Goal: Transaction & Acquisition: Purchase product/service

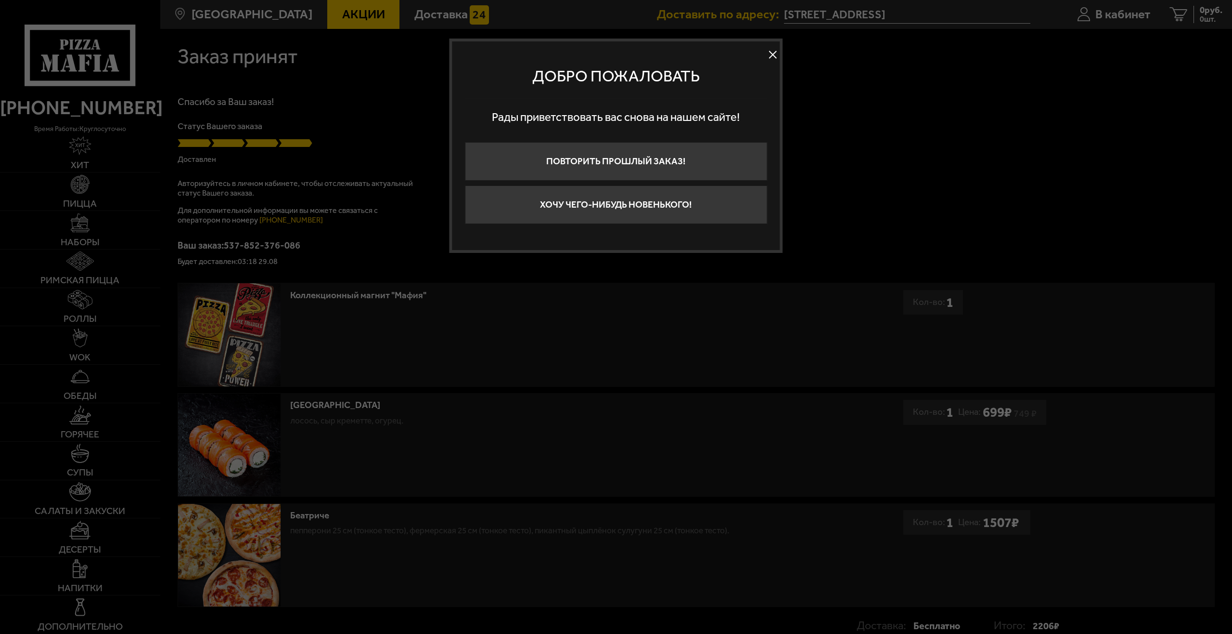
click at [768, 54] on button at bounding box center [773, 55] width 14 height 14
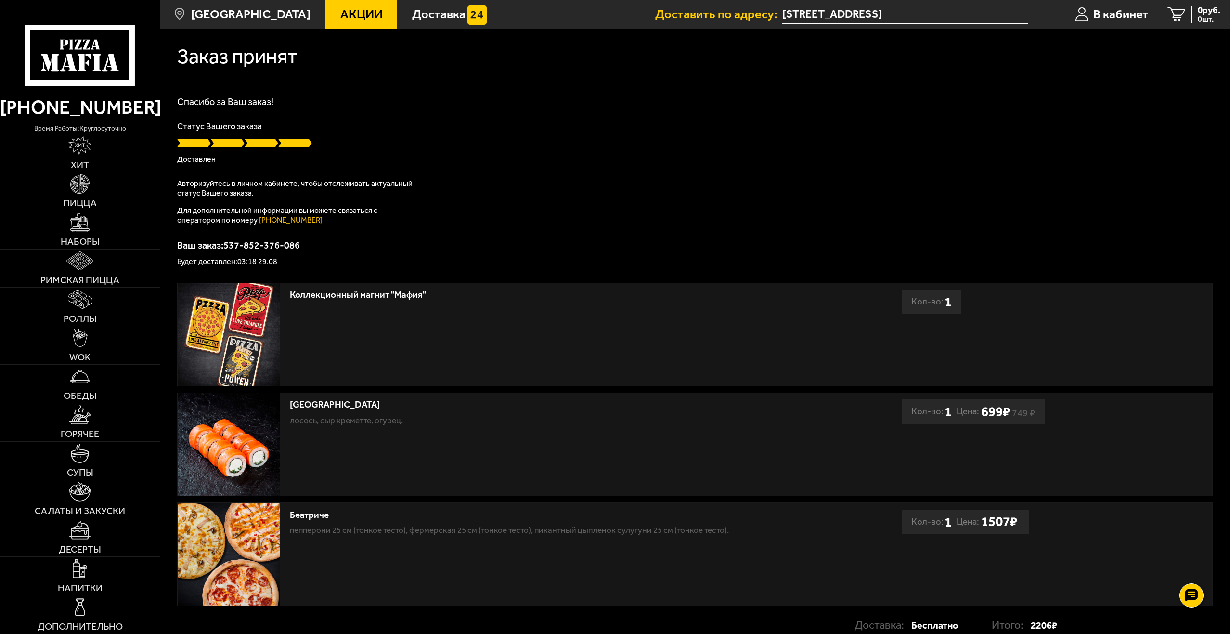
click at [110, 52] on icon at bounding box center [80, 55] width 111 height 61
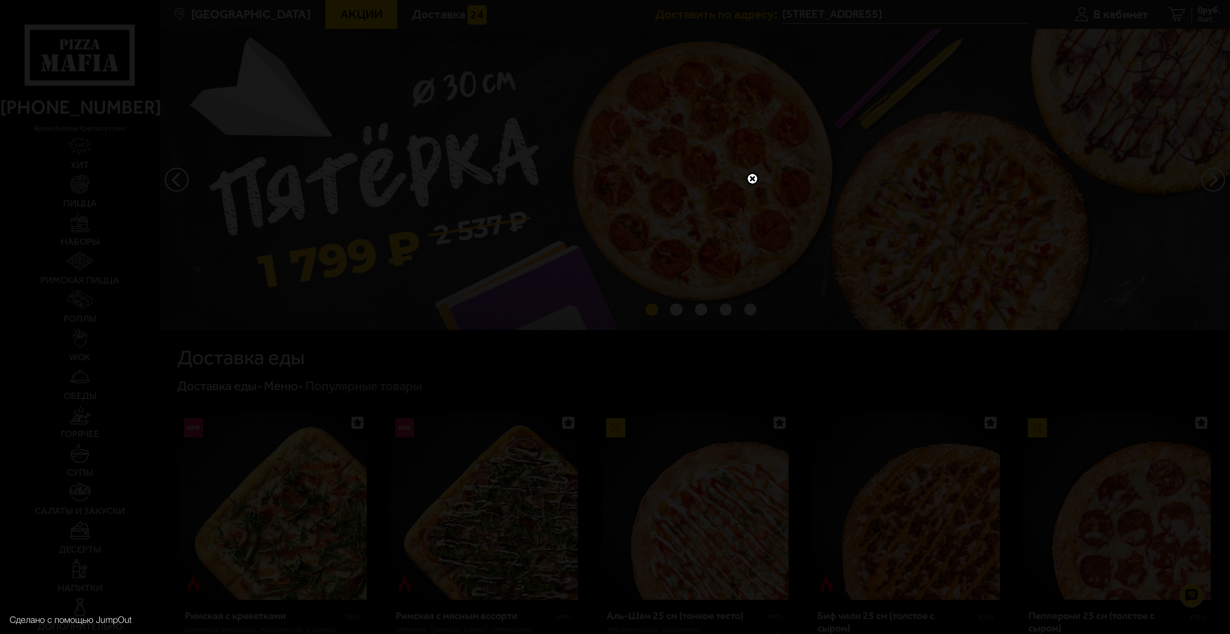
click at [749, 176] on link at bounding box center [752, 178] width 13 height 13
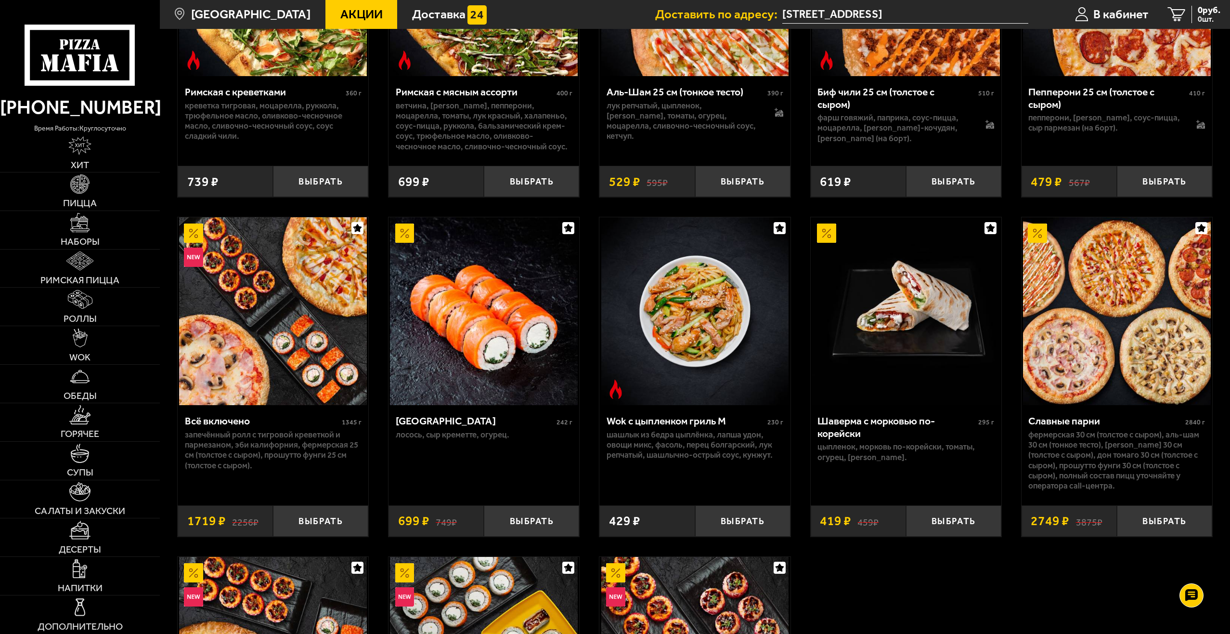
scroll to position [530, 0]
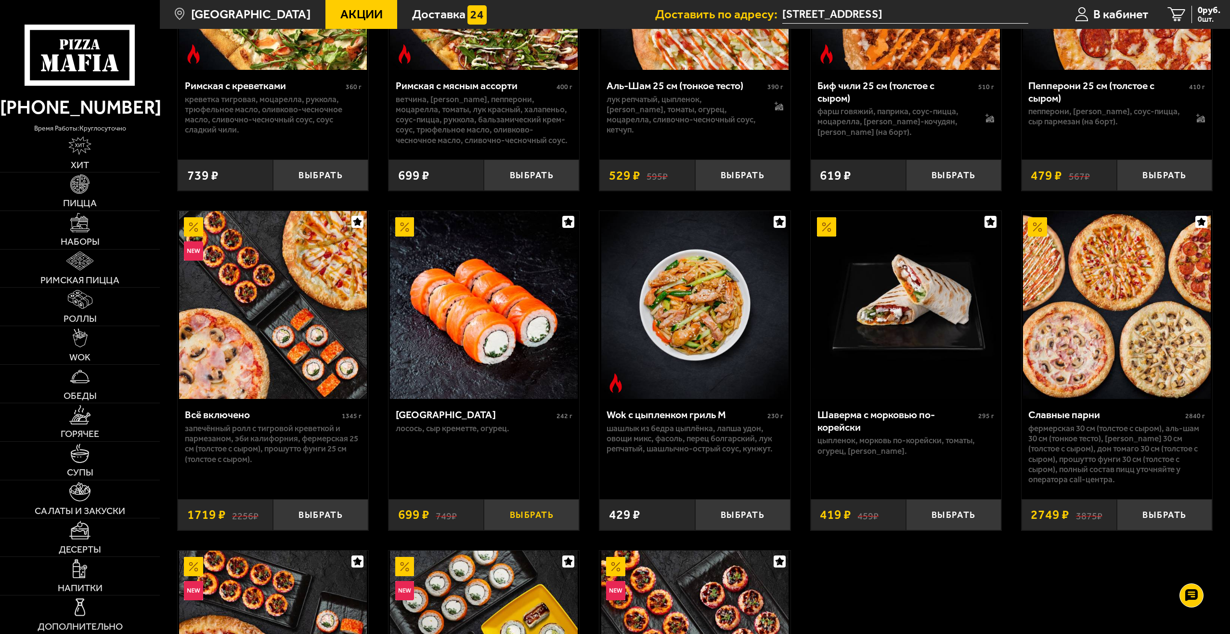
click at [525, 510] on button "Выбрать" at bounding box center [531, 514] width 95 height 31
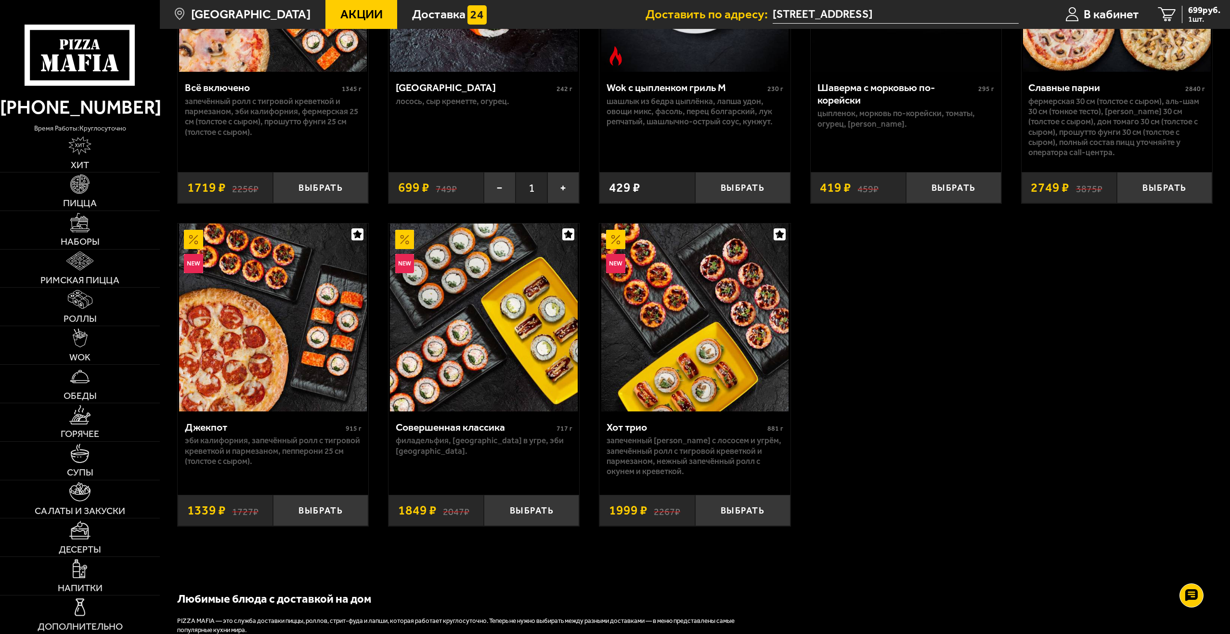
scroll to position [867, 0]
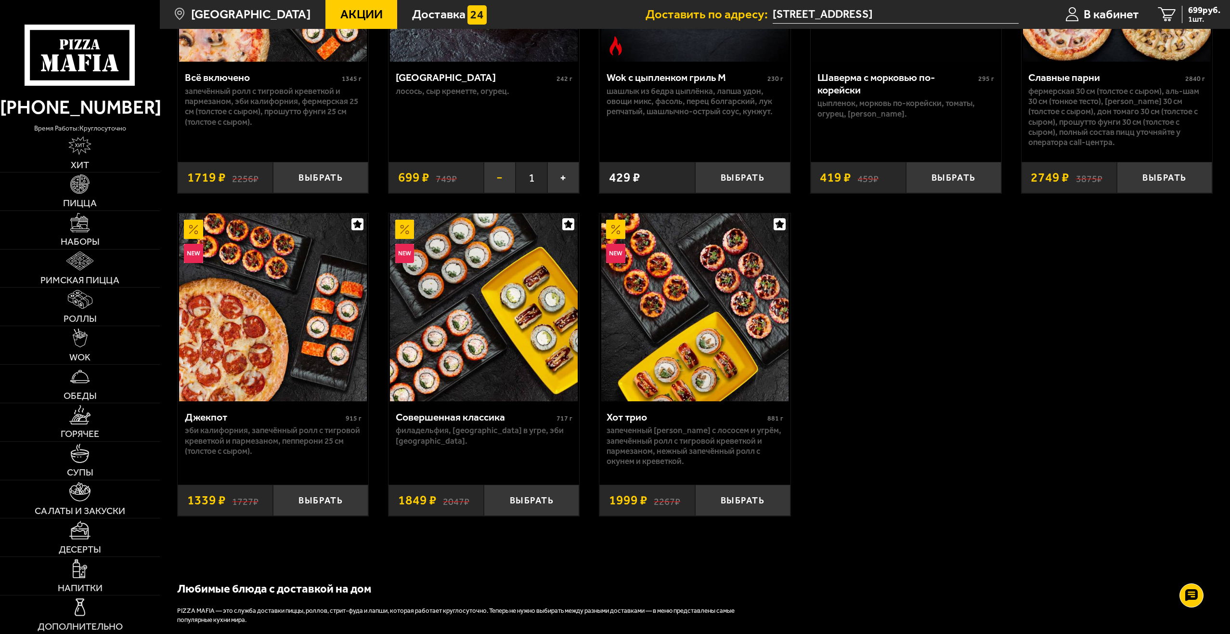
click at [495, 176] on button "−" at bounding box center [500, 177] width 32 height 31
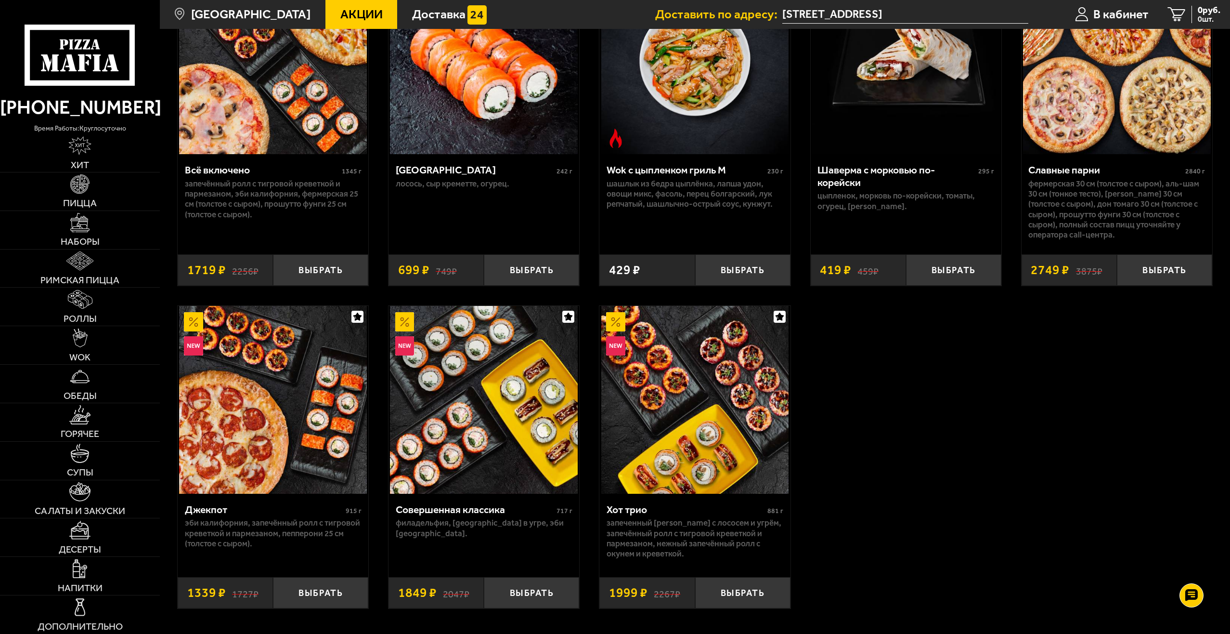
scroll to position [770, 0]
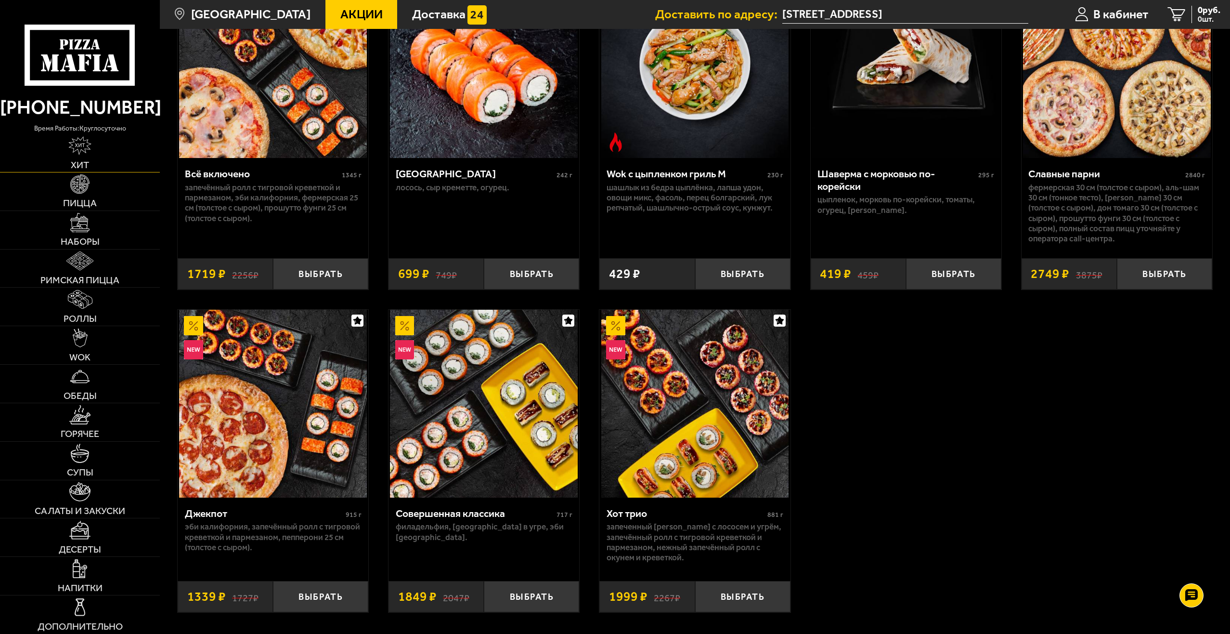
click at [88, 148] on img at bounding box center [79, 145] width 23 height 19
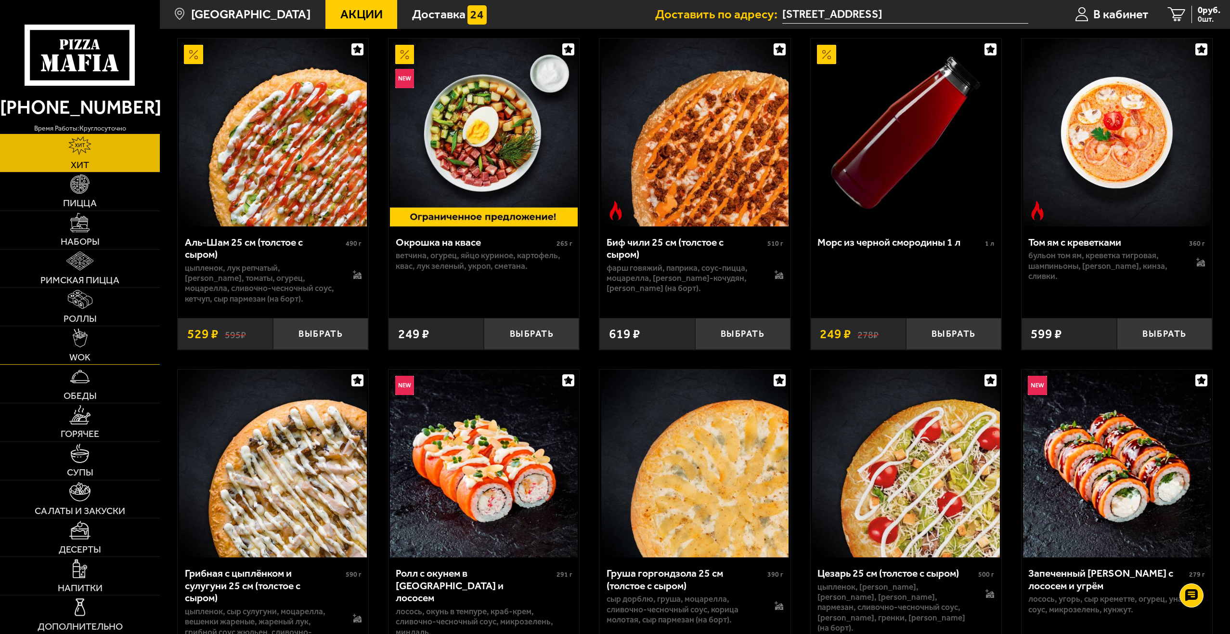
scroll to position [96, 0]
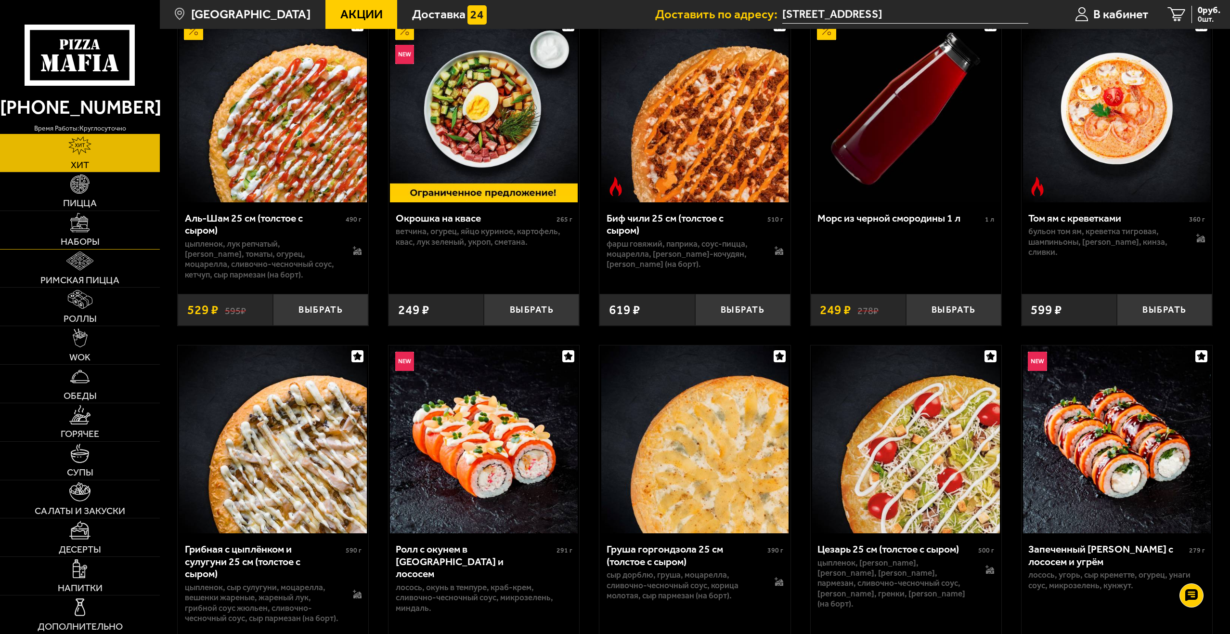
click at [87, 233] on link "Наборы" at bounding box center [80, 230] width 160 height 38
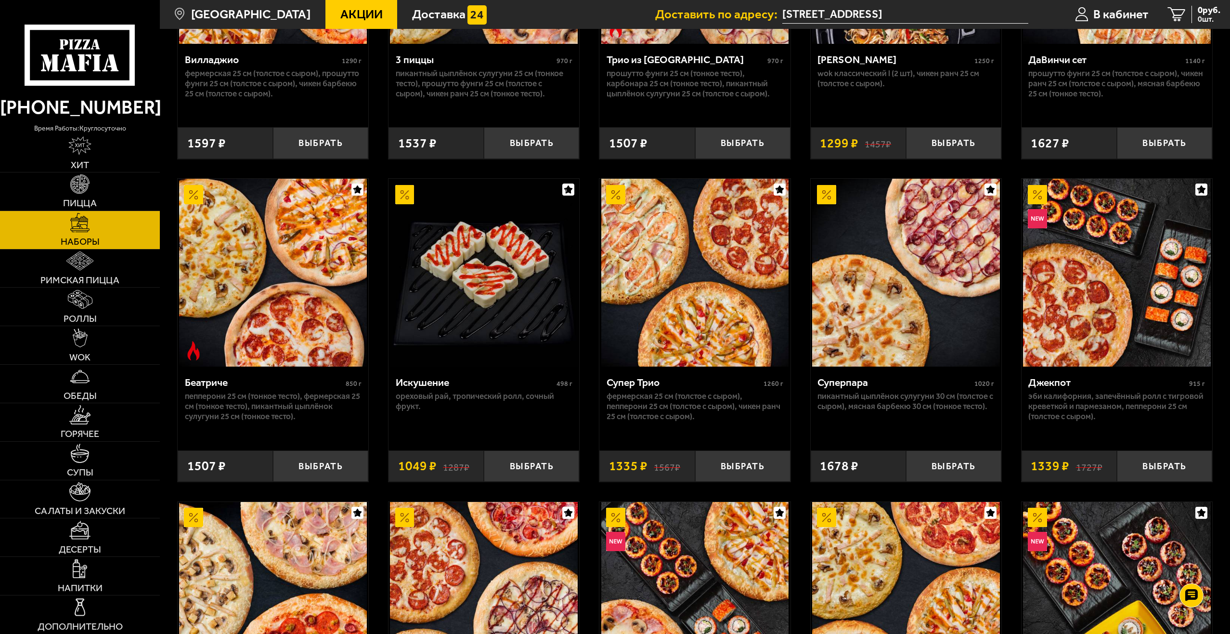
scroll to position [578, 0]
click at [1173, 466] on button "Выбрать" at bounding box center [1164, 465] width 95 height 31
click at [66, 570] on link "Напитки" at bounding box center [80, 575] width 160 height 38
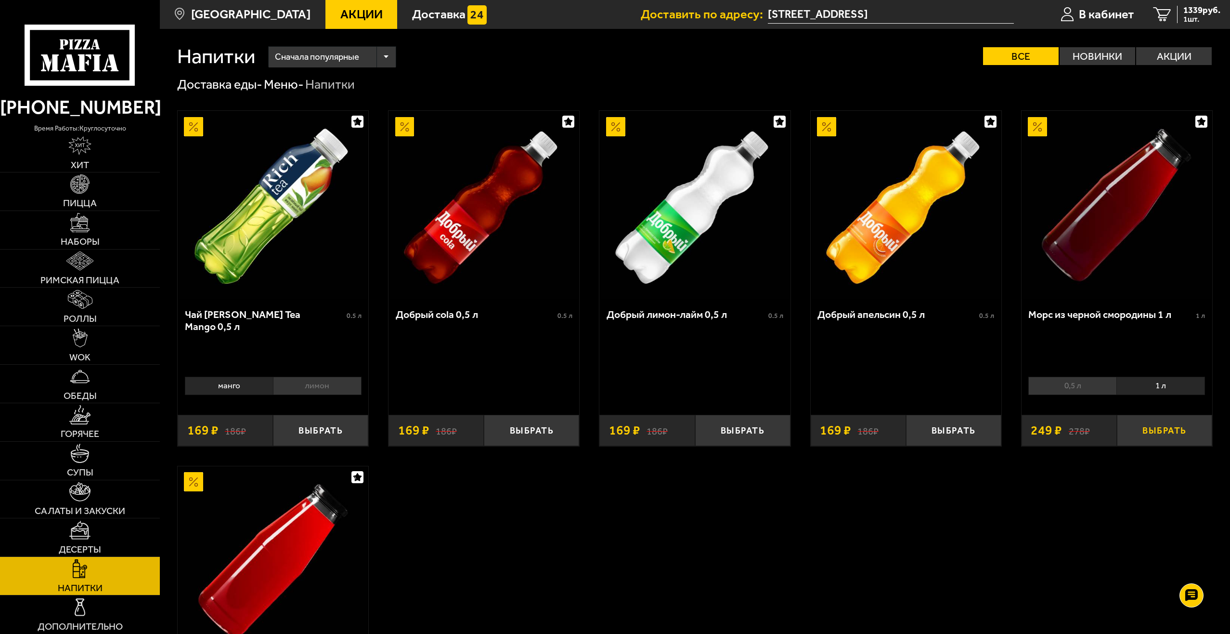
click at [1178, 430] on button "Выбрать" at bounding box center [1164, 429] width 95 height 31
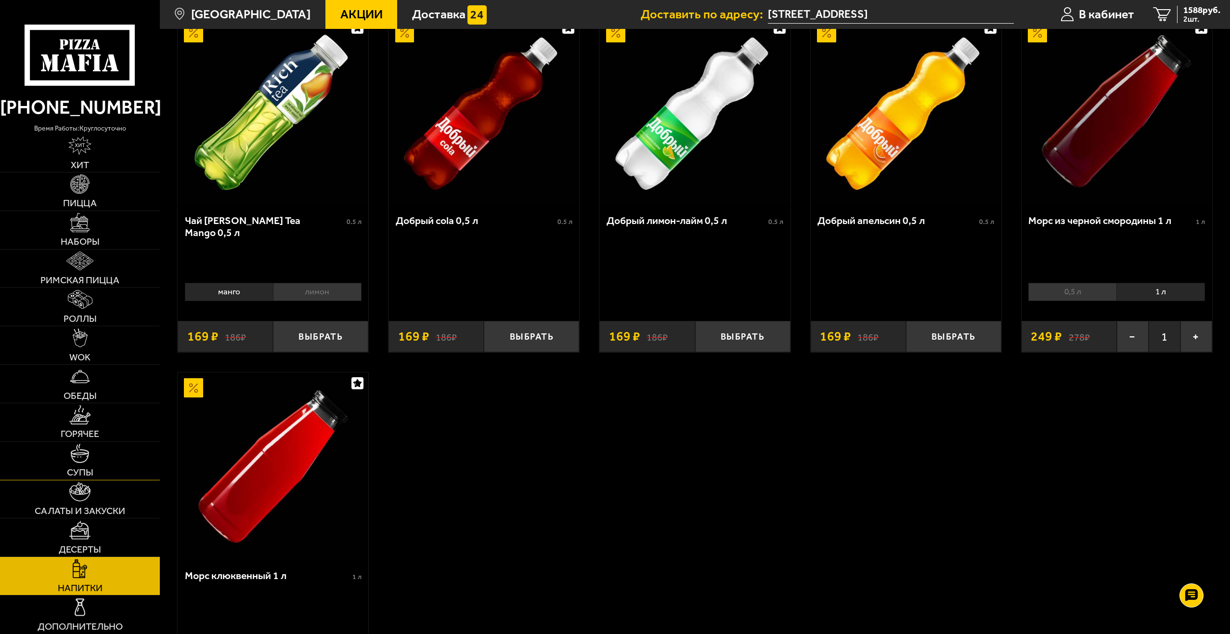
scroll to position [96, 0]
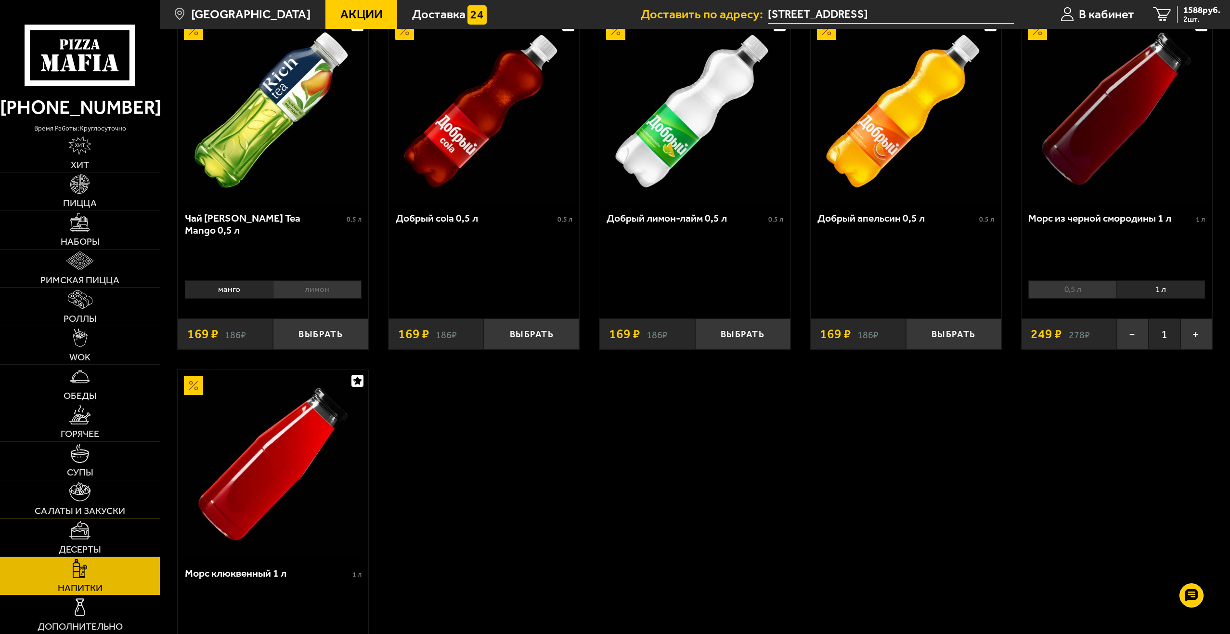
click at [111, 494] on link "Салаты и закуски" at bounding box center [80, 499] width 160 height 38
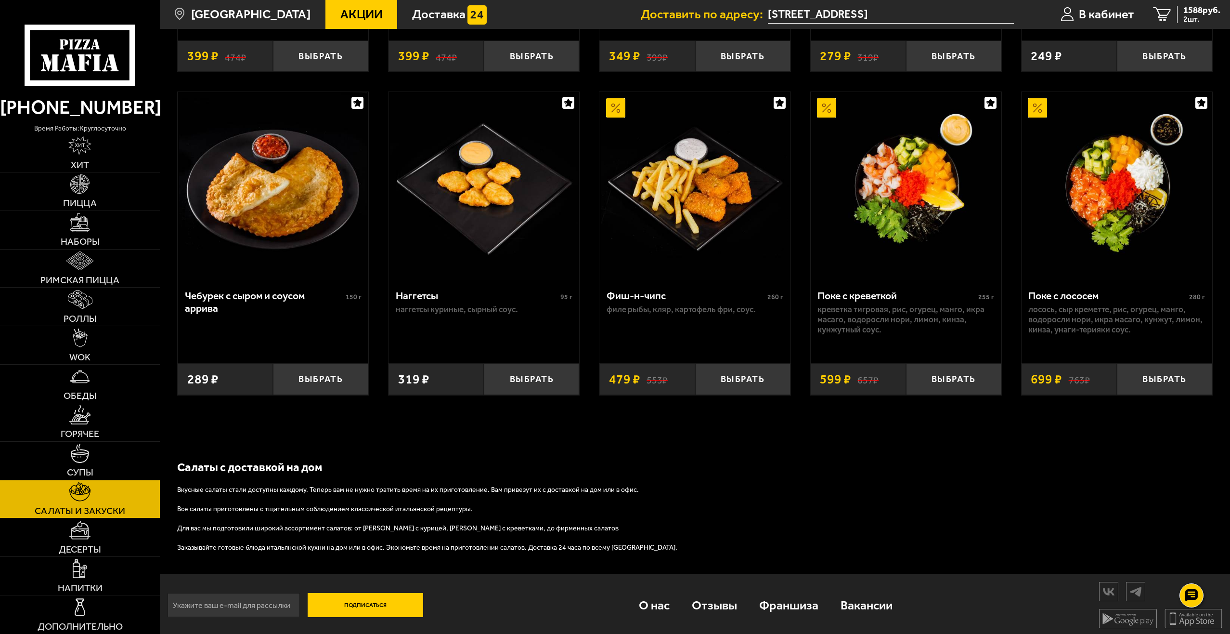
scroll to position [733, 0]
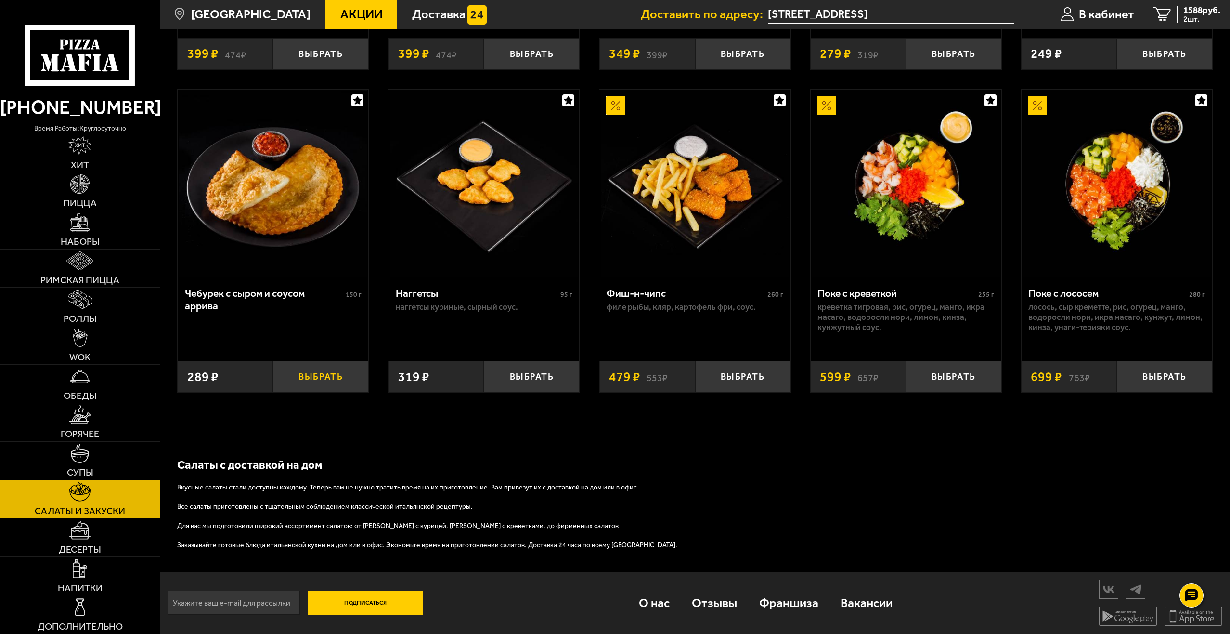
click at [326, 373] on button "Выбрать" at bounding box center [320, 376] width 95 height 31
click at [1195, 11] on span "1863 руб." at bounding box center [1201, 10] width 37 height 9
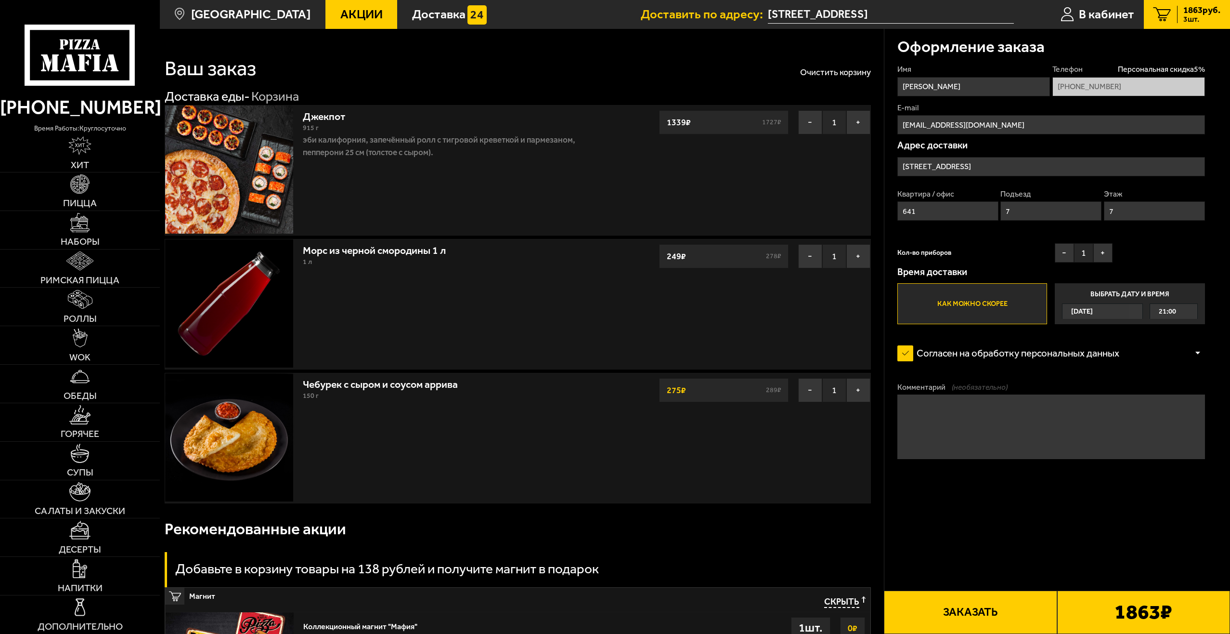
click at [971, 608] on button "Заказать" at bounding box center [970, 611] width 173 height 43
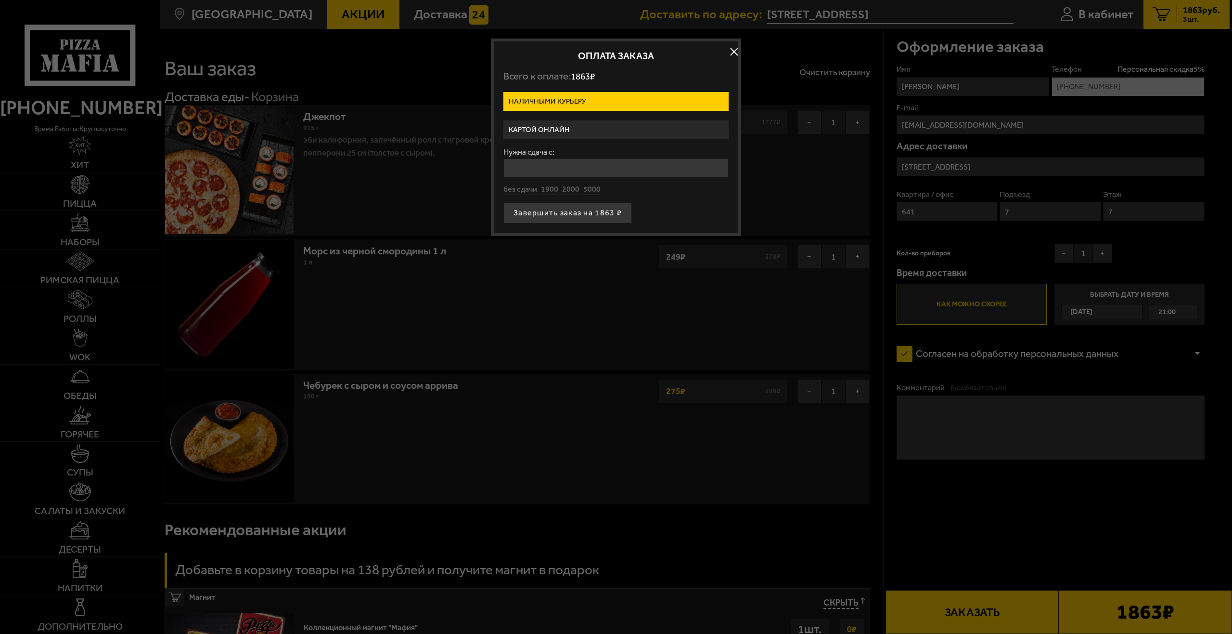
click at [569, 163] on input "Нужна сдача с:" at bounding box center [616, 167] width 225 height 19
type input "5000"
click at [604, 214] on button "Завершить заказ на 1863 ₽" at bounding box center [568, 212] width 129 height 21
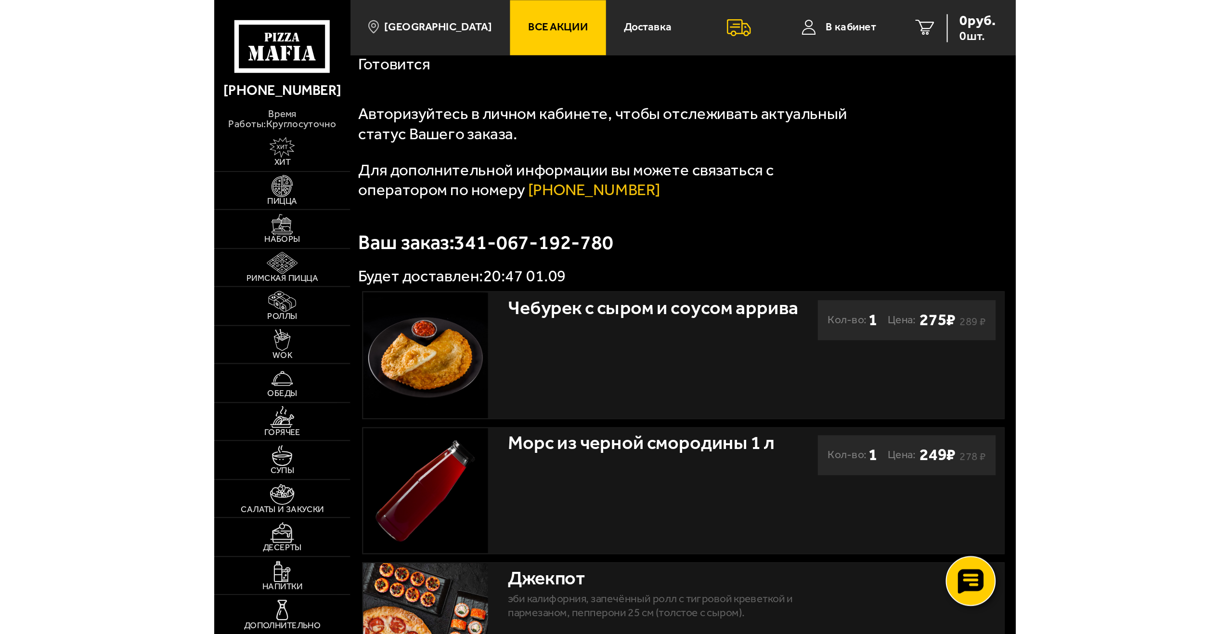
scroll to position [85, 0]
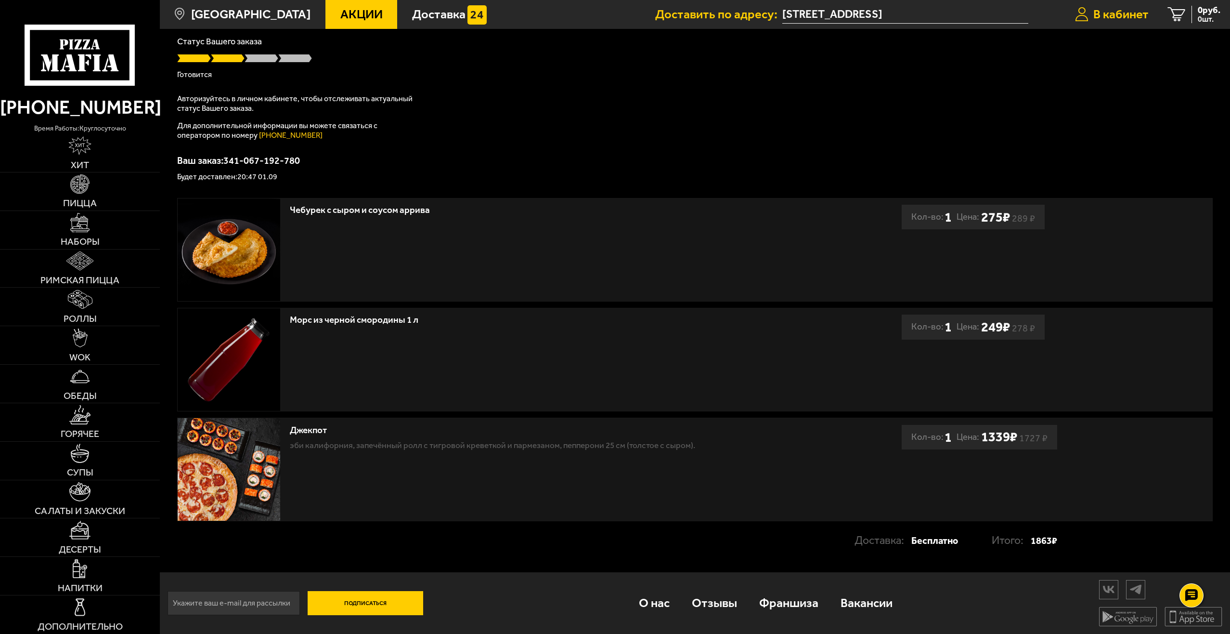
click at [1121, 11] on span "В кабинет" at bounding box center [1120, 14] width 55 height 13
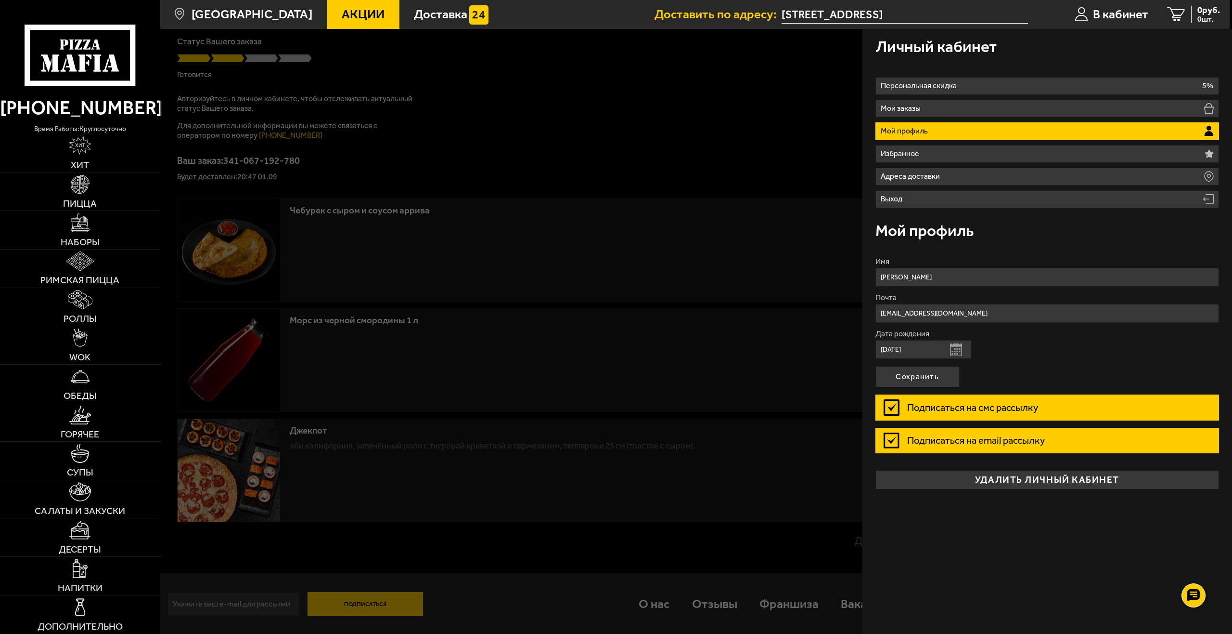
click at [768, 210] on div at bounding box center [776, 346] width 1232 height 634
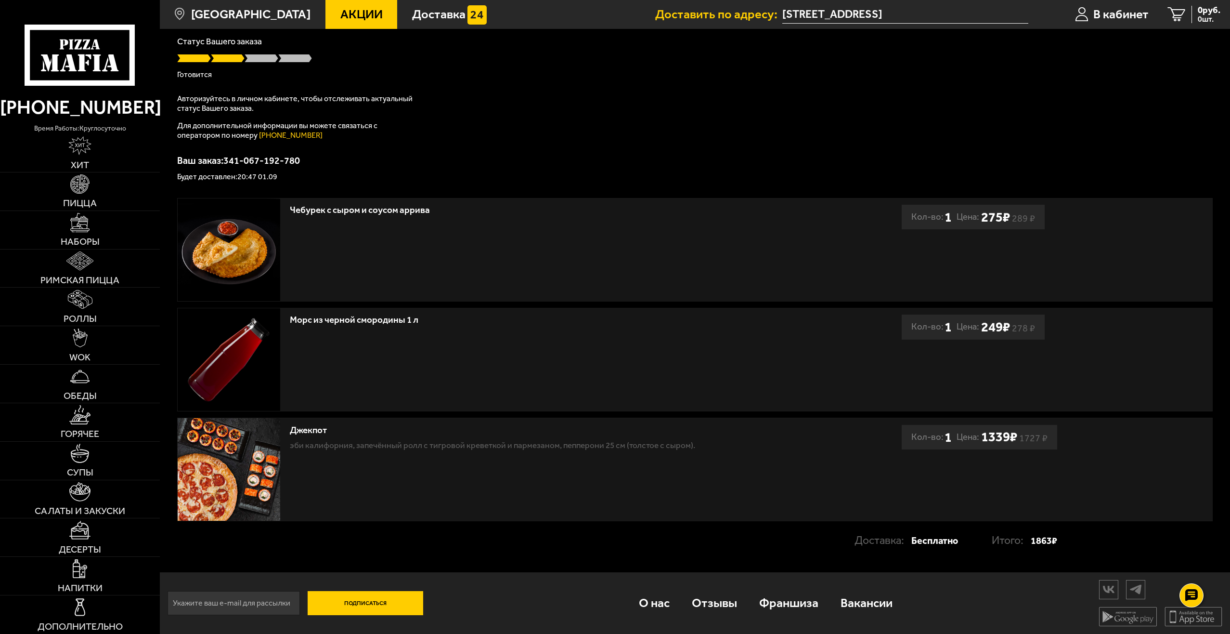
drag, startPoint x: 656, startPoint y: 88, endPoint x: 608, endPoint y: 88, distance: 48.1
click at [608, 88] on div "Спасибо за Ваш заказ! Статус Вашего заказа Готовится Авторизуйтесь в личном каб…" at bounding box center [694, 96] width 1035 height 168
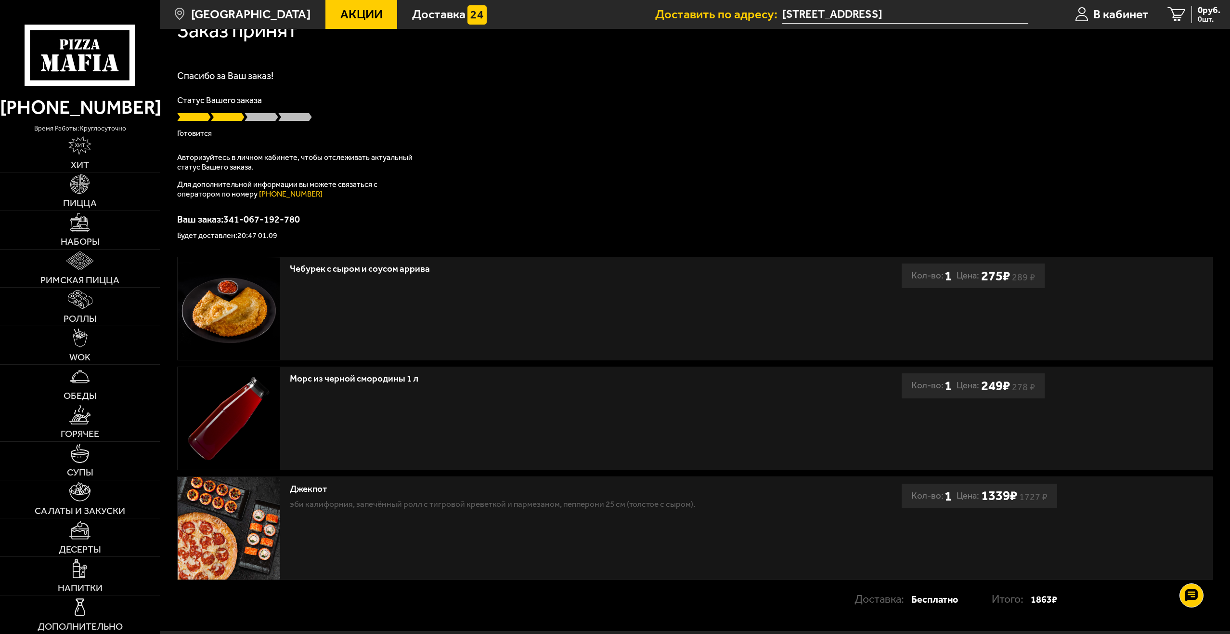
scroll to position [0, 0]
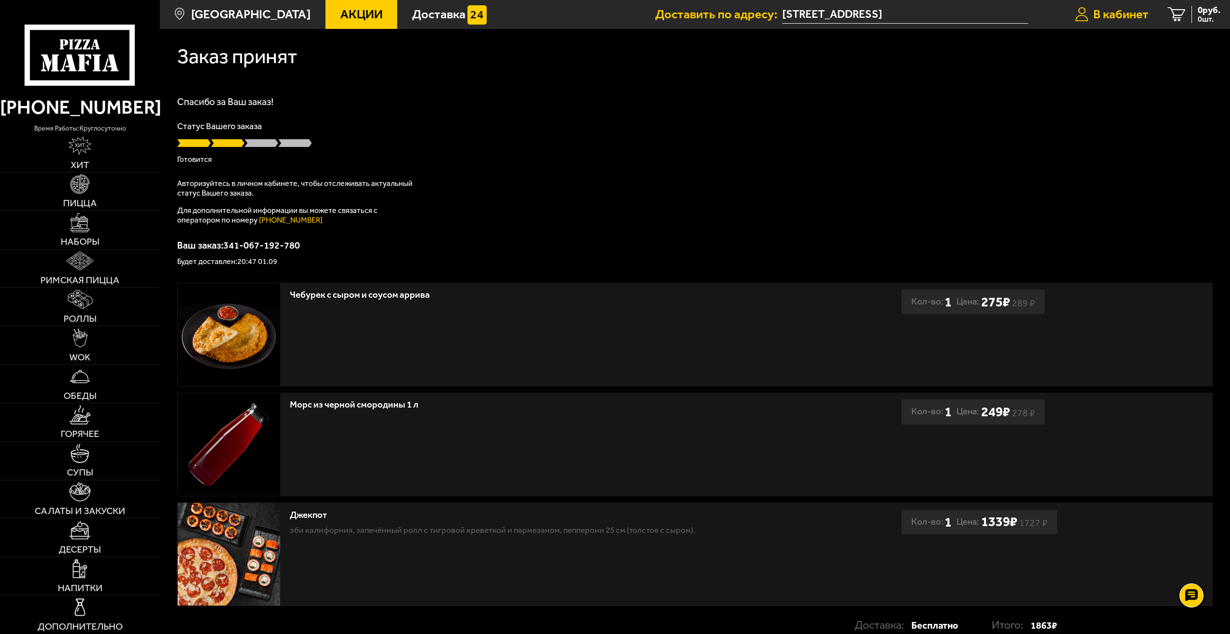
click at [1127, 14] on span "В кабинет" at bounding box center [1120, 14] width 55 height 13
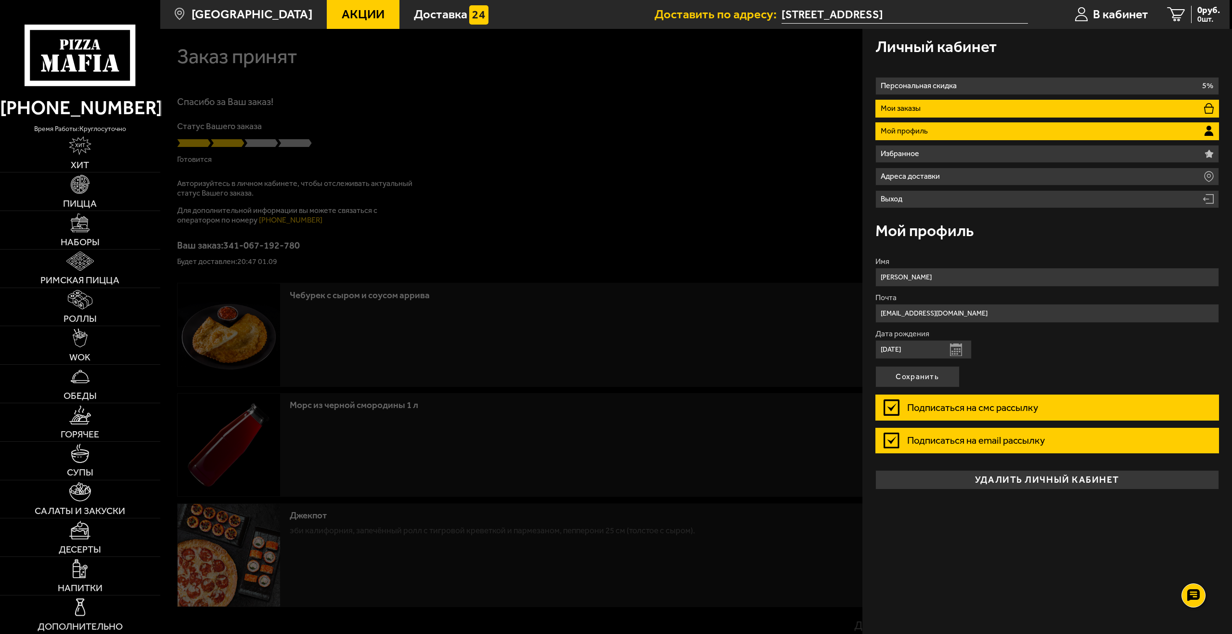
click at [1067, 101] on li "Мои заказы" at bounding box center [1048, 109] width 344 height 18
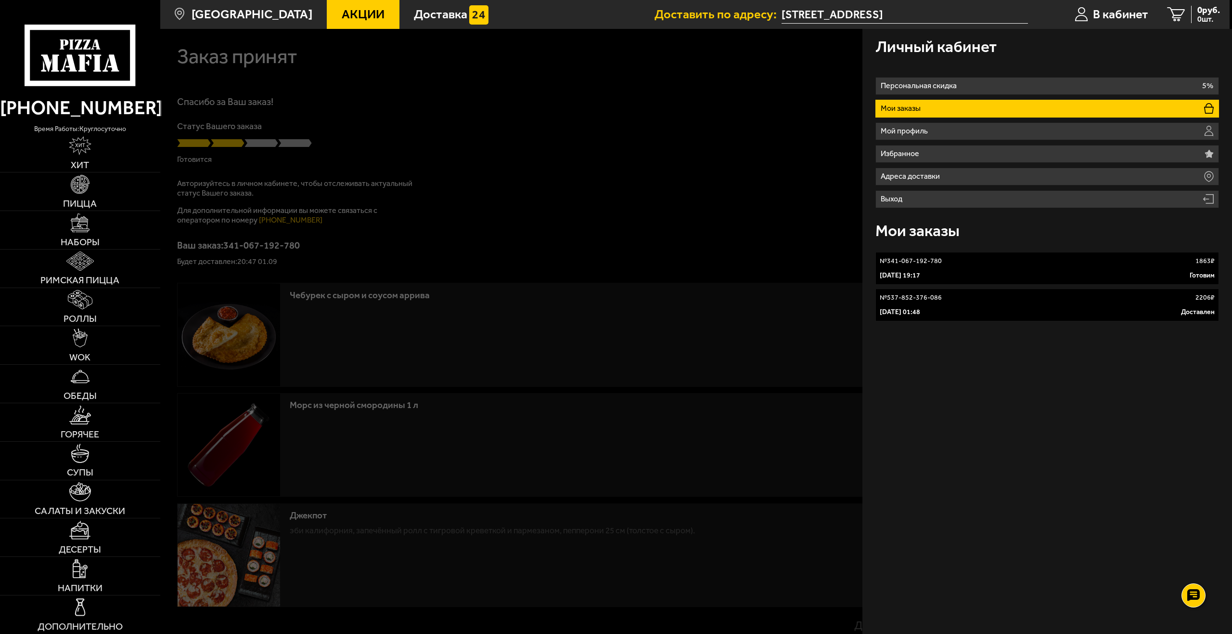
click at [1067, 101] on li "Мои заказы" at bounding box center [1048, 109] width 344 height 18
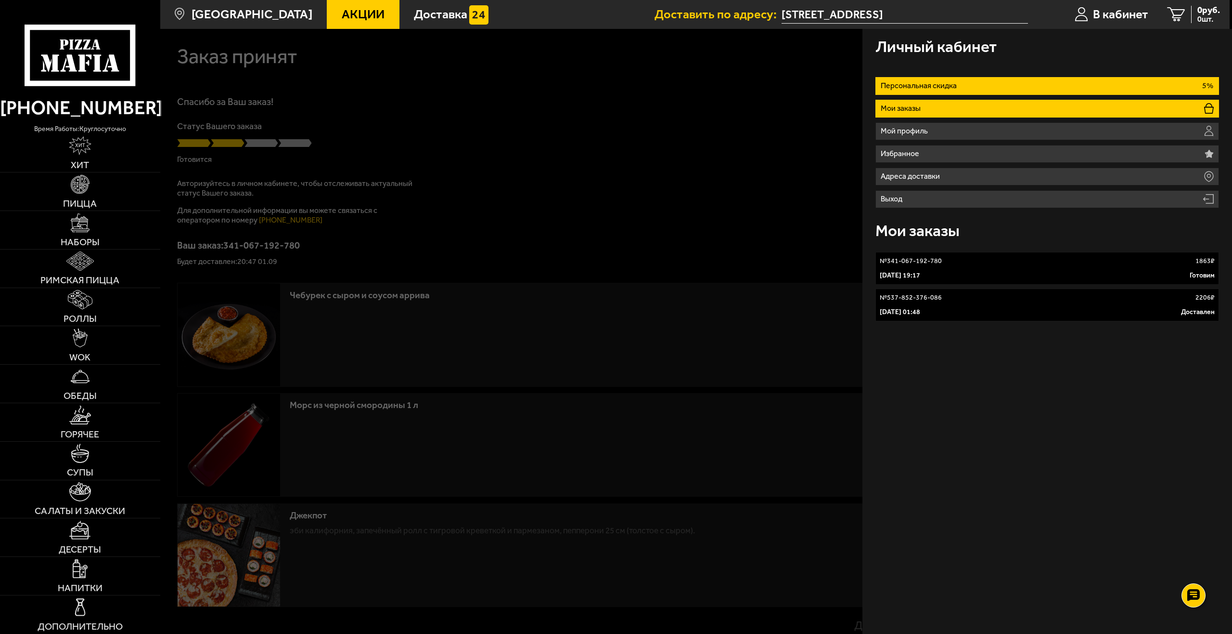
click at [1069, 90] on li "Персональная скидка 5%" at bounding box center [1048, 86] width 344 height 18
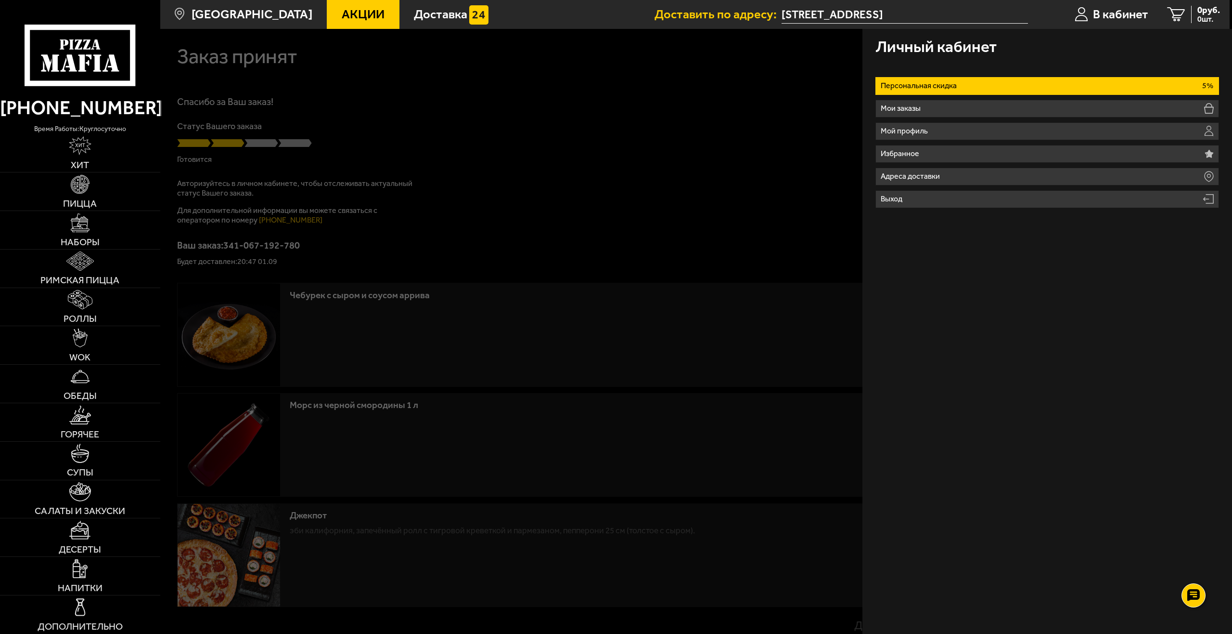
click at [1069, 90] on li "Персональная скидка 5%" at bounding box center [1048, 86] width 344 height 18
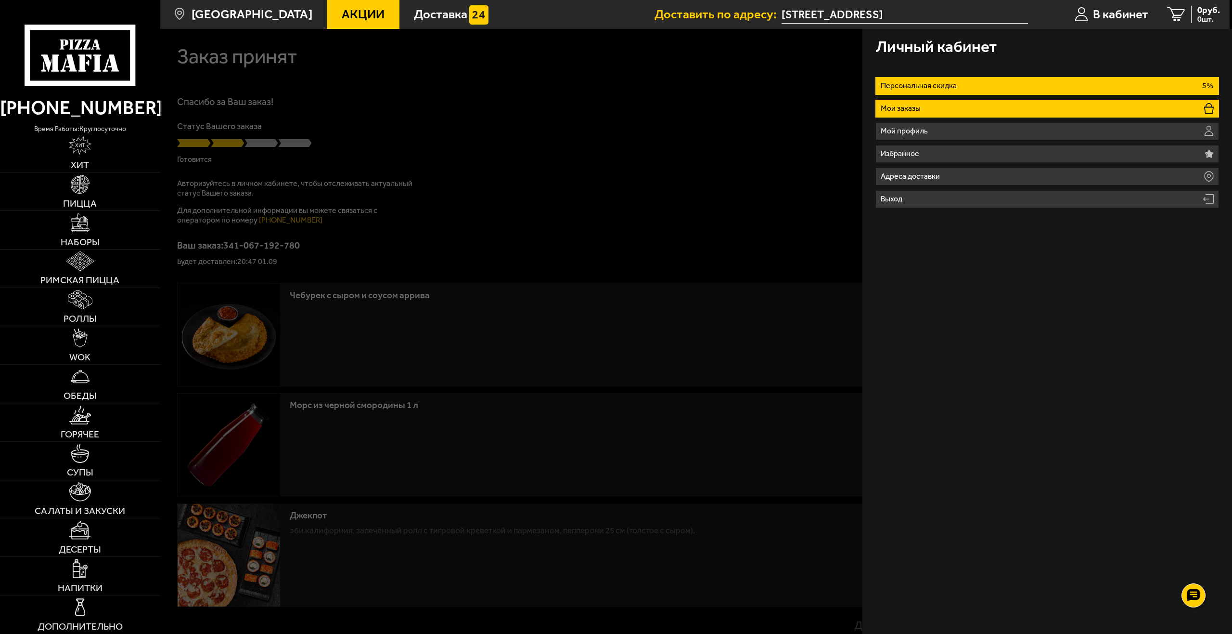
click at [1057, 103] on li "Мои заказы" at bounding box center [1048, 109] width 344 height 18
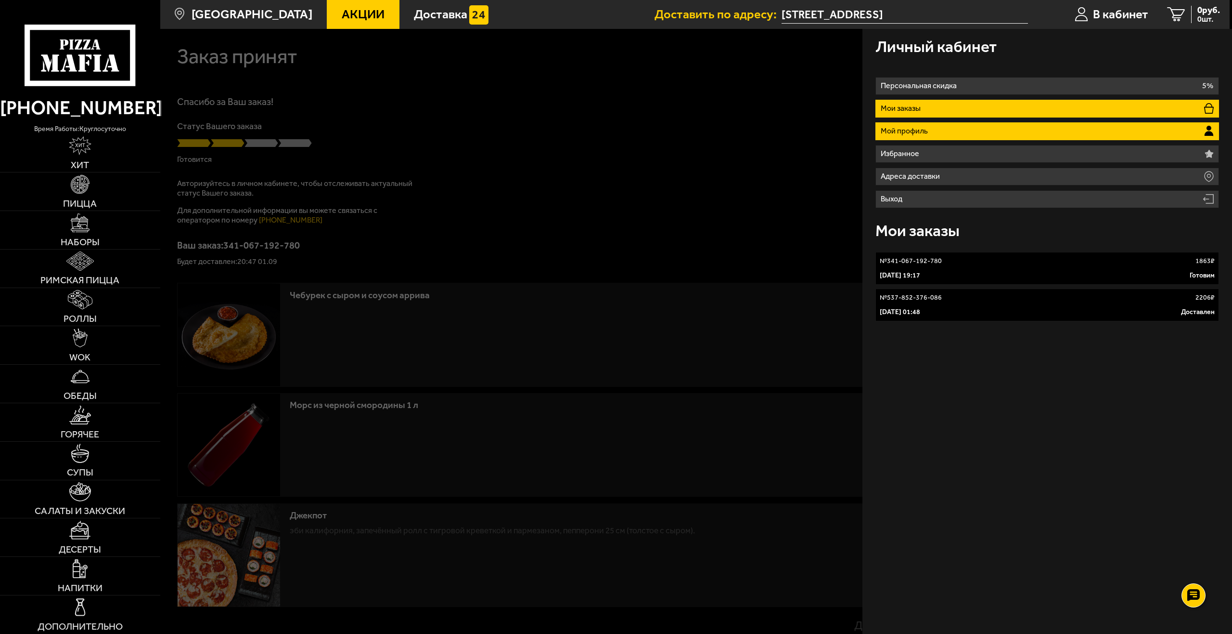
click at [1023, 130] on li "Мой профиль" at bounding box center [1048, 131] width 344 height 18
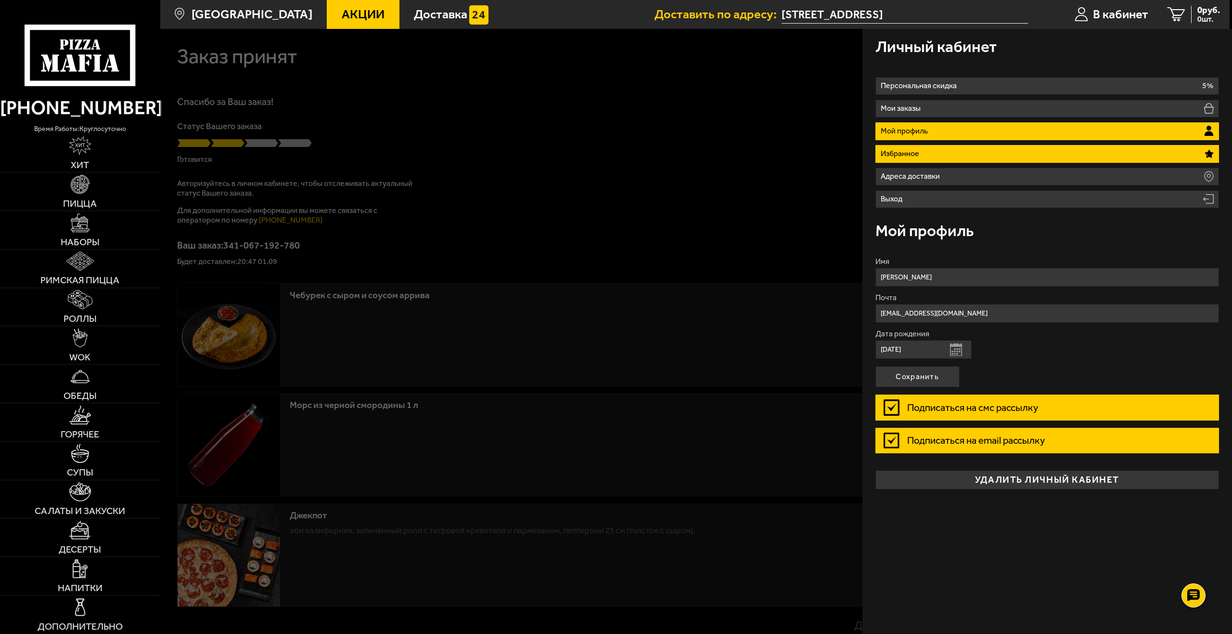
click at [1017, 151] on li "Избранное" at bounding box center [1048, 154] width 344 height 18
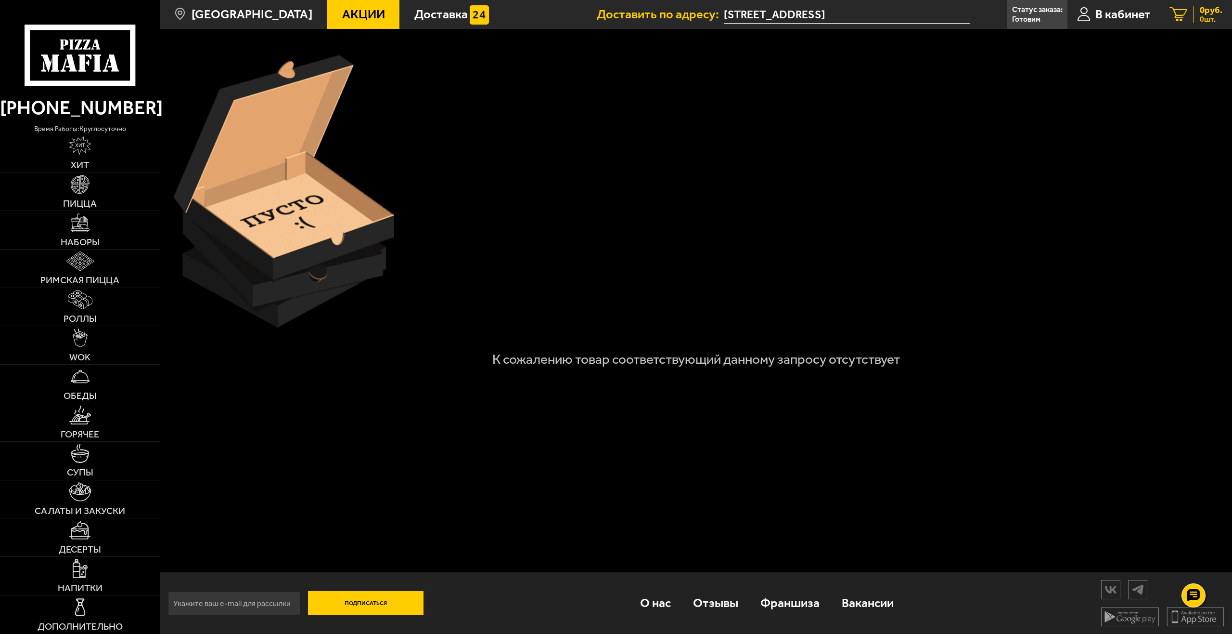
click at [1215, 13] on span "0 руб." at bounding box center [1211, 10] width 23 height 9
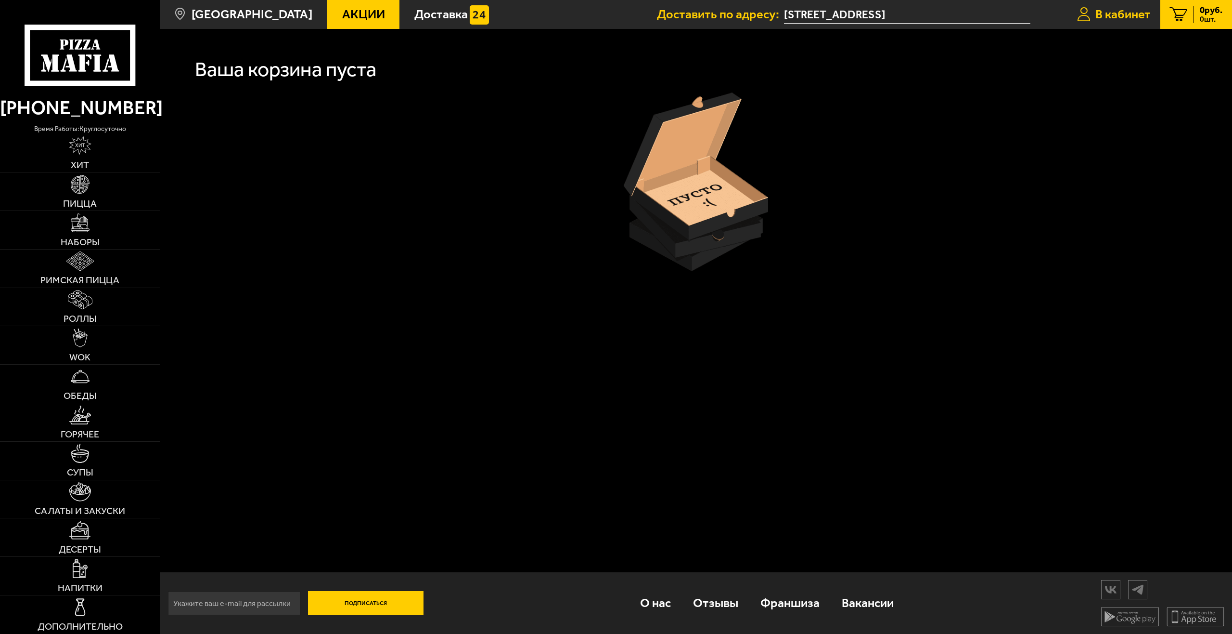
click at [1132, 19] on span "В кабинет" at bounding box center [1123, 14] width 55 height 13
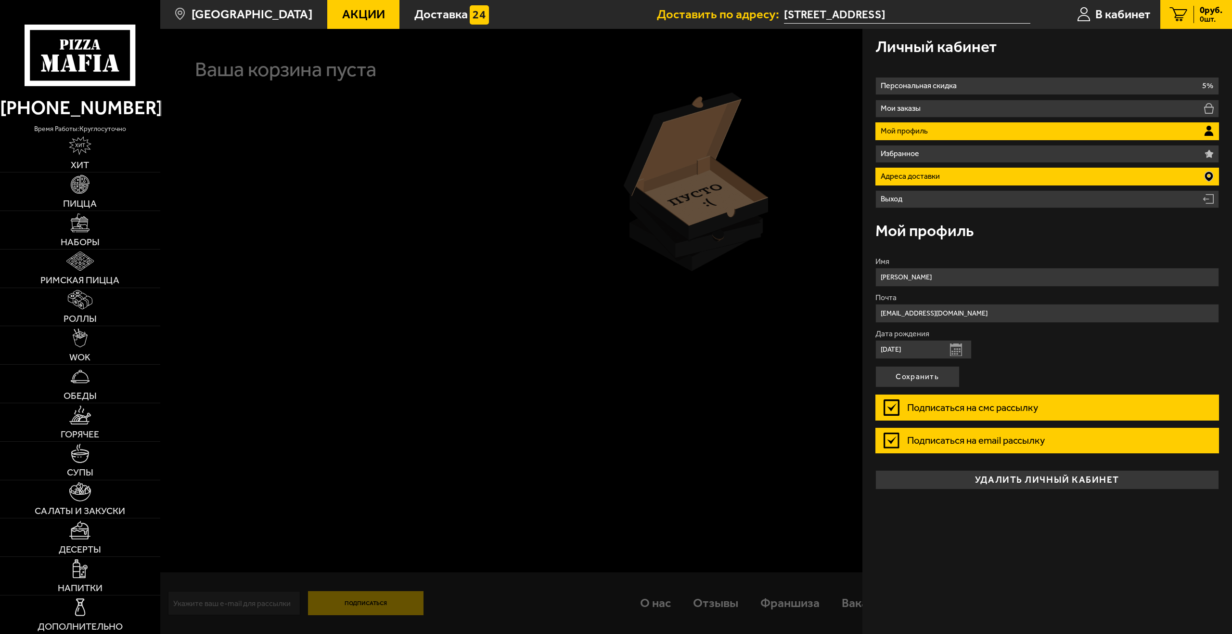
click at [1002, 168] on li "Адреса доставки" at bounding box center [1048, 177] width 344 height 18
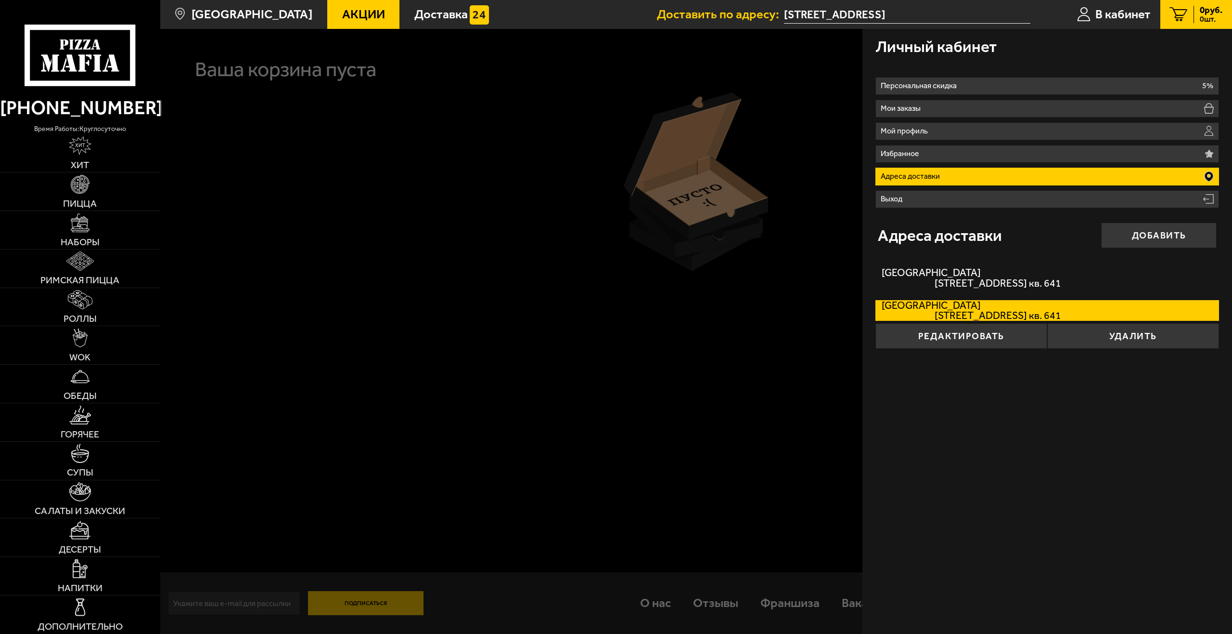
click at [665, 266] on div at bounding box center [776, 346] width 1232 height 634
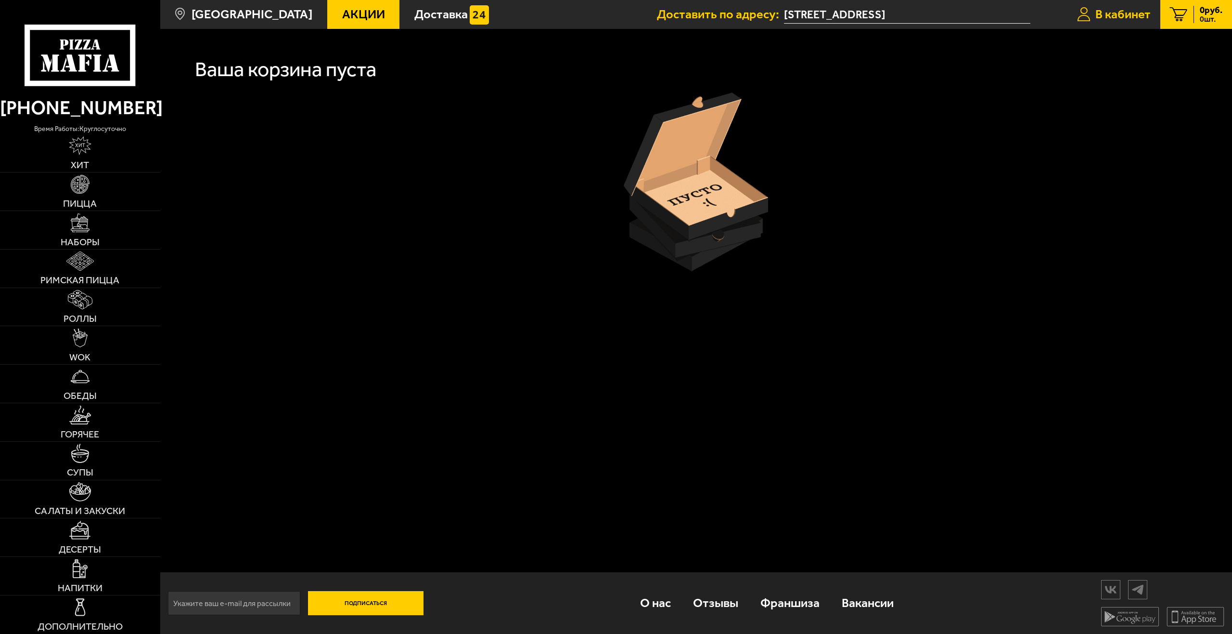
click at [1115, 16] on span "В кабинет" at bounding box center [1123, 14] width 55 height 13
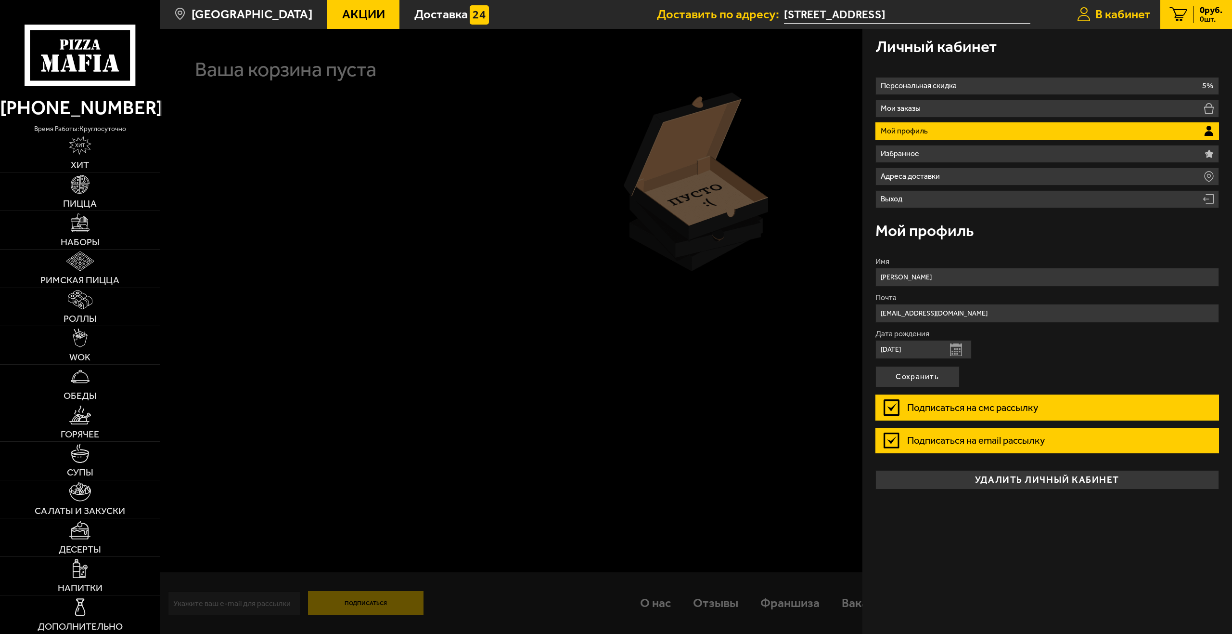
click at [1115, 16] on span "В кабинет" at bounding box center [1123, 14] width 55 height 13
click at [1194, 13] on div "0 руб. 0 шт." at bounding box center [1208, 15] width 29 height 18
click at [1219, 14] on span "0 руб." at bounding box center [1211, 10] width 23 height 9
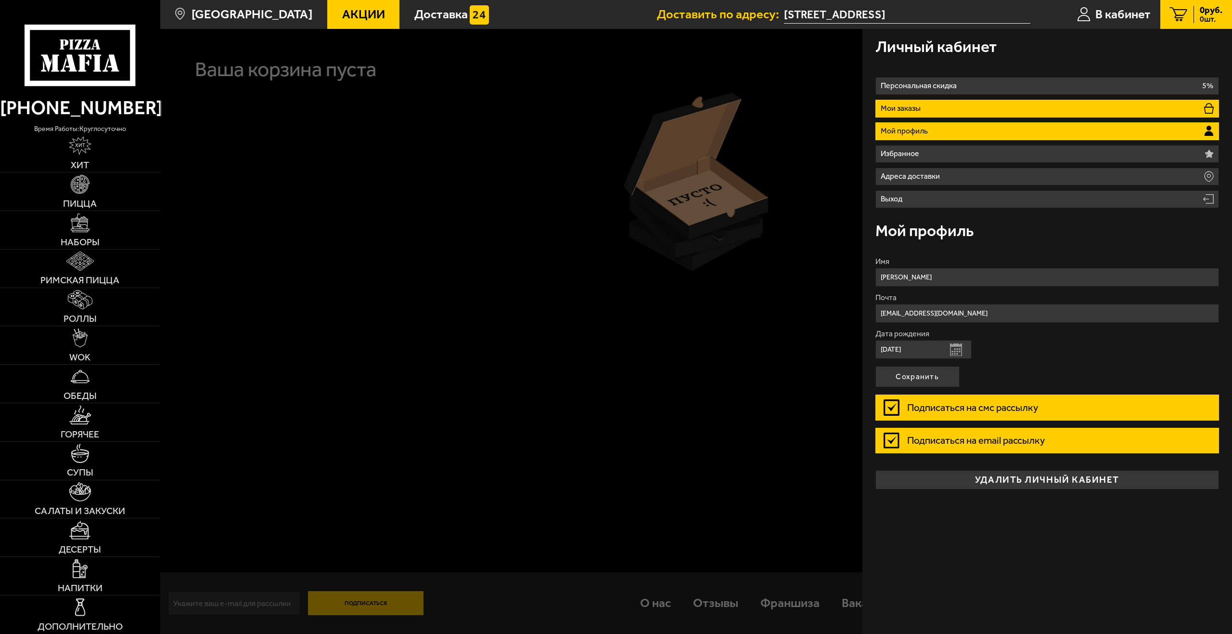
click at [991, 105] on li "Мои заказы" at bounding box center [1048, 109] width 344 height 18
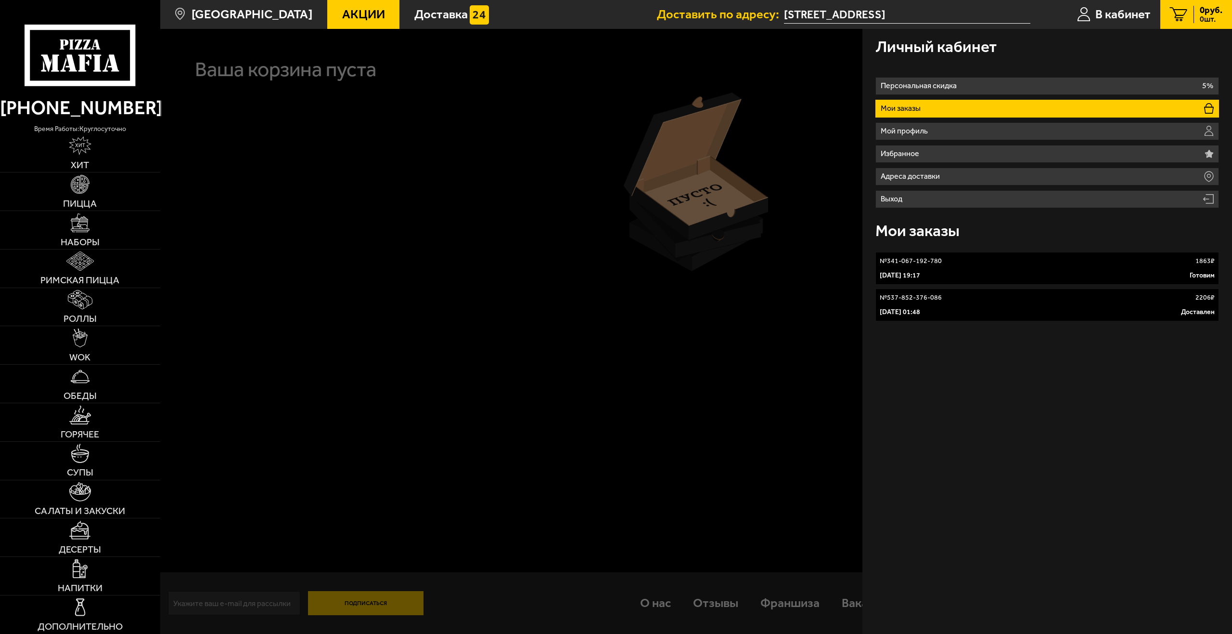
click at [963, 270] on link "№ 341-067-192-780 1863 ₽ 1 сентября 2025 г. 19:17 Готовим" at bounding box center [1048, 268] width 344 height 33
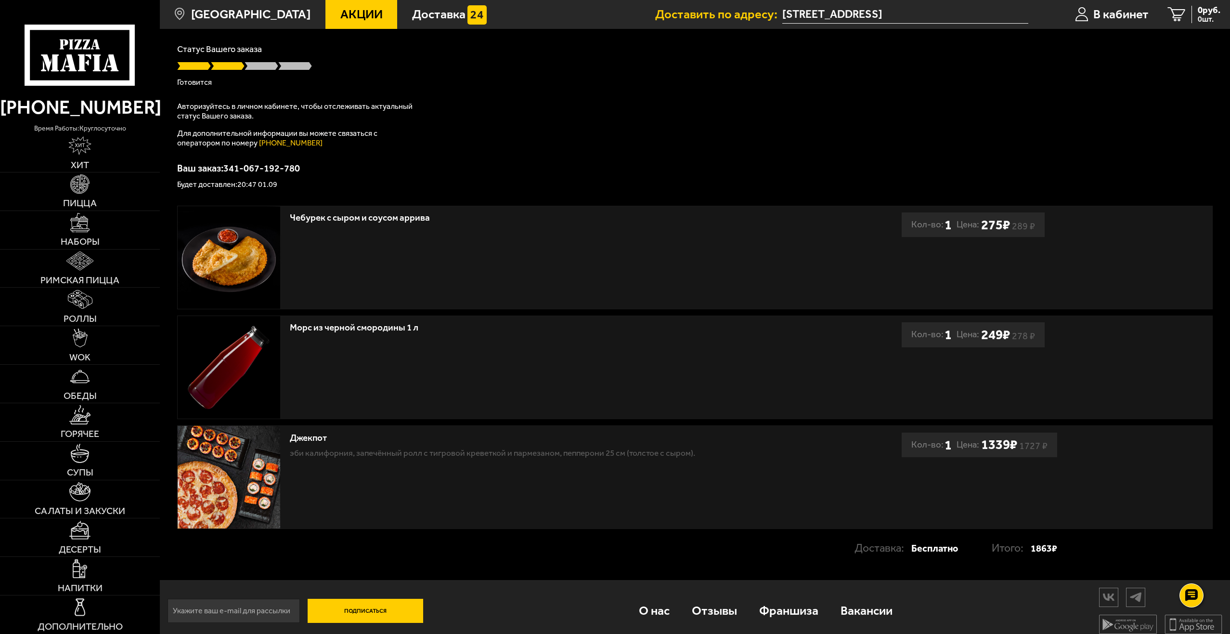
scroll to position [86, 0]
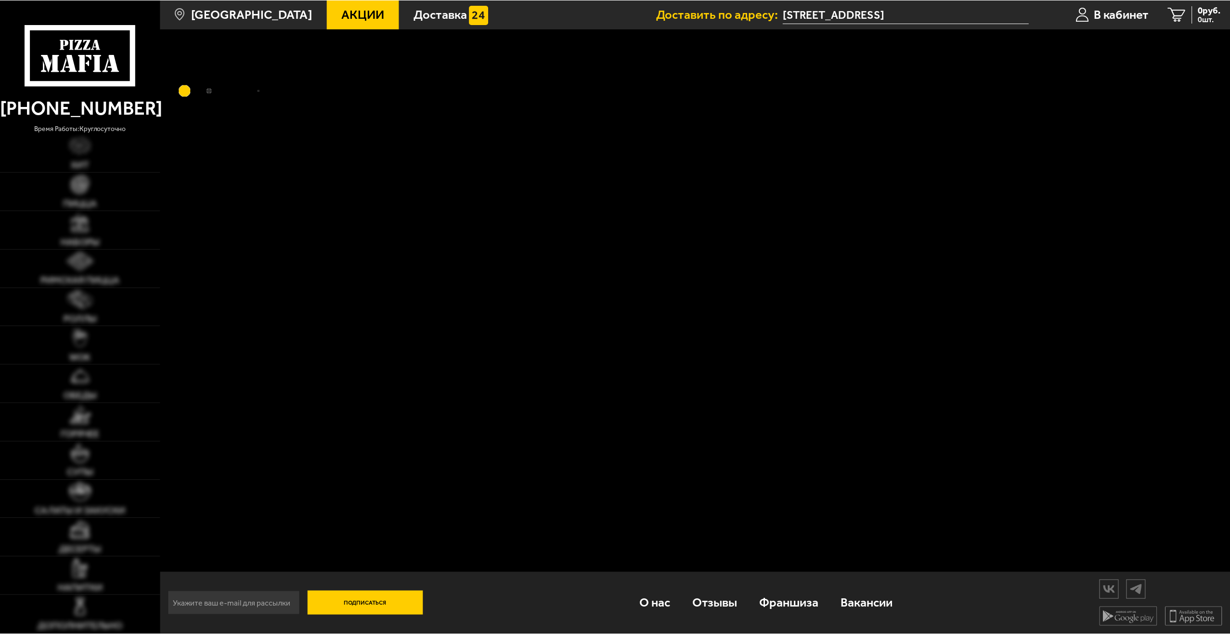
scroll to position [86, 0]
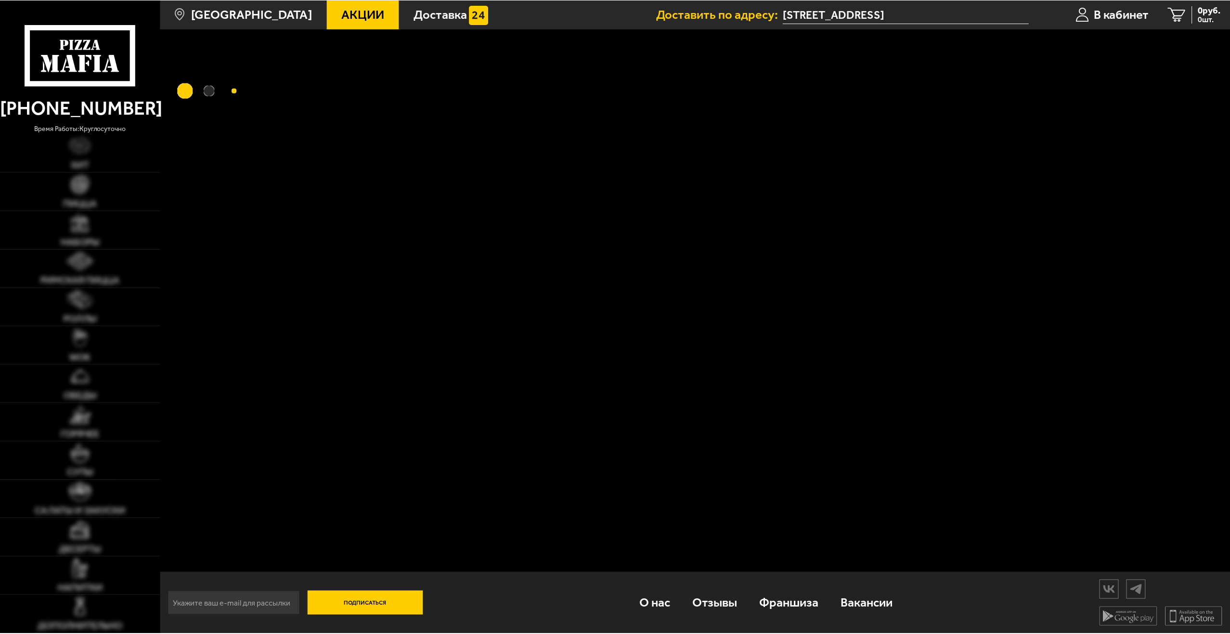
scroll to position [86, 0]
